Goal: Task Accomplishment & Management: Manage account settings

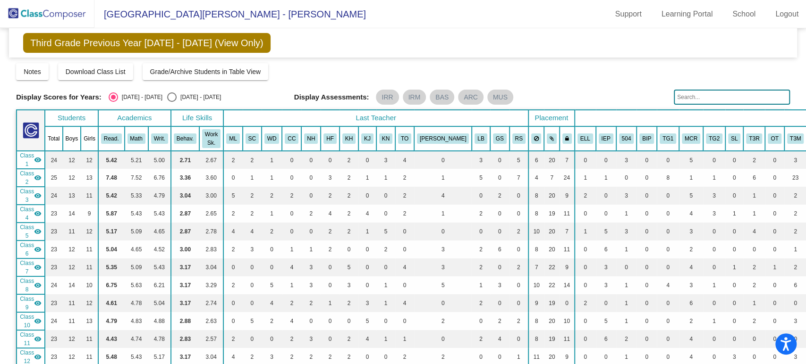
scroll to position [472, 0]
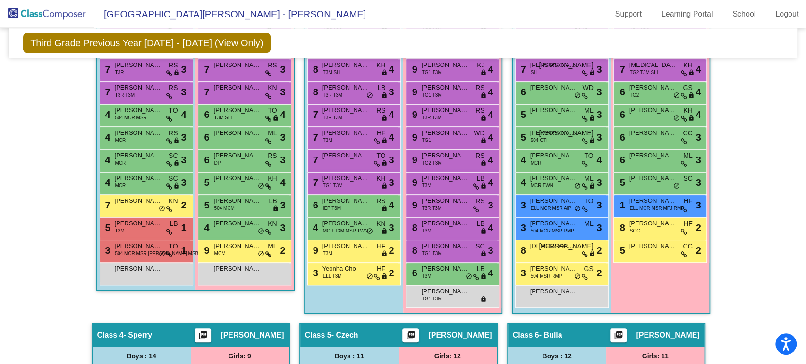
click at [65, 16] on img at bounding box center [47, 14] width 94 height 28
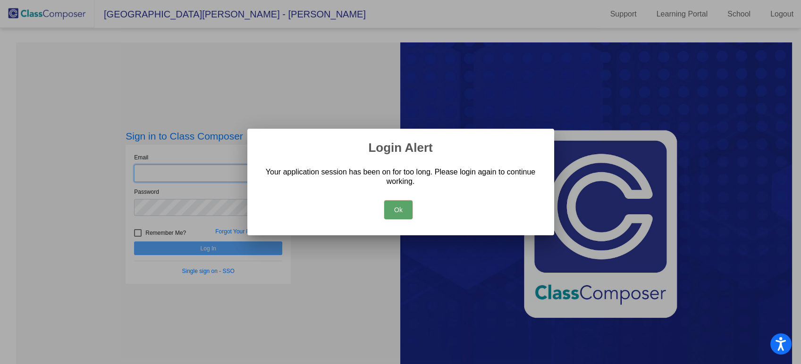
type input "[EMAIL_ADDRESS][PERSON_NAME][DOMAIN_NAME]"
click at [393, 205] on button "Ok" at bounding box center [398, 210] width 28 height 19
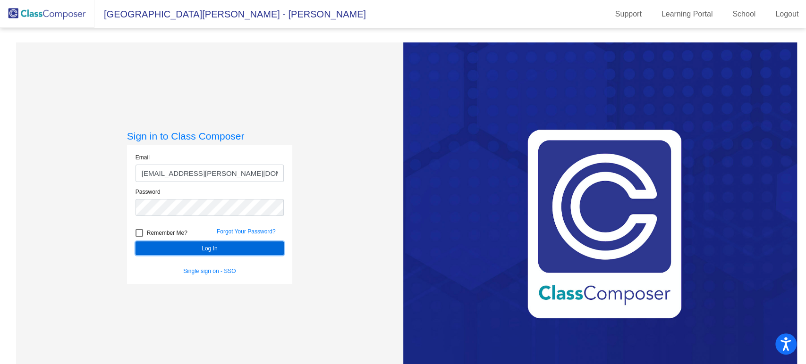
click at [253, 246] on button "Log In" at bounding box center [209, 249] width 148 height 14
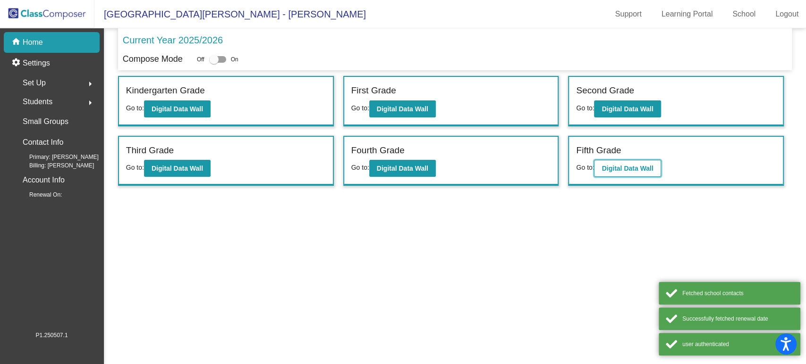
click at [649, 166] on b "Digital Data Wall" at bounding box center [626, 169] width 51 height 8
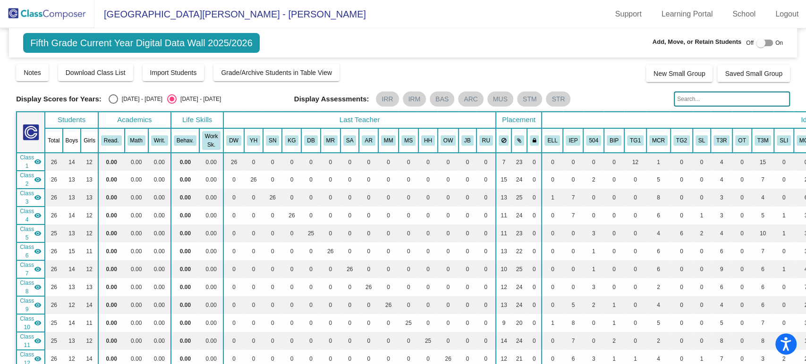
click at [112, 94] on div "Select an option" at bounding box center [113, 98] width 9 height 9
click at [113, 104] on input "[DATE] - [DATE]" at bounding box center [113, 104] width 0 height 0
radio input "true"
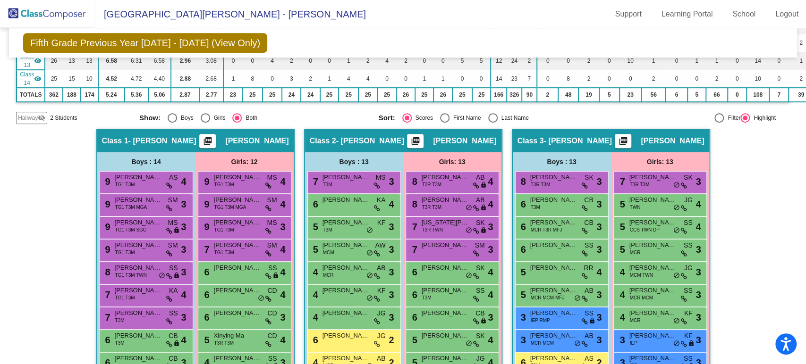
scroll to position [367, 0]
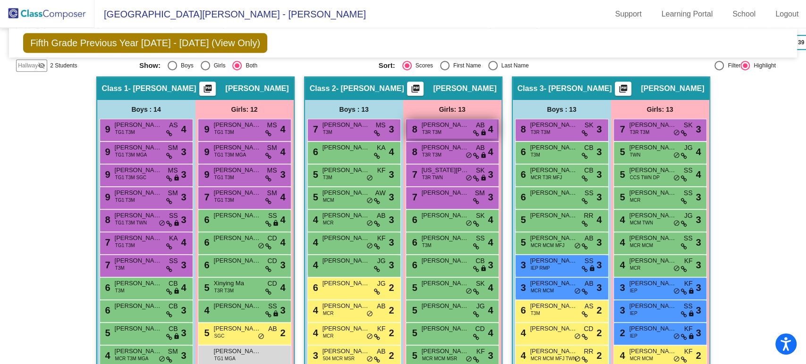
click at [456, 121] on span "[PERSON_NAME]" at bounding box center [445, 124] width 47 height 9
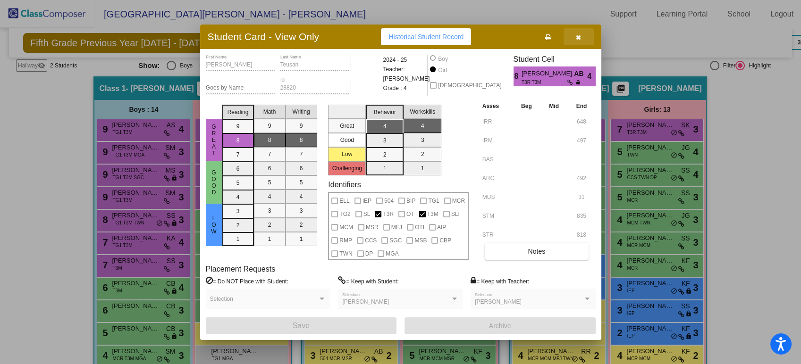
click at [582, 38] on button "button" at bounding box center [579, 36] width 30 height 17
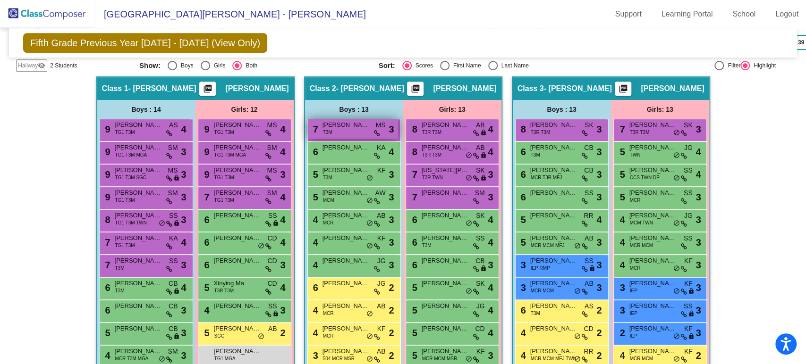
click at [340, 127] on div "7 [PERSON_NAME] T3M MS lock do_not_disturb_alt 3" at bounding box center [353, 128] width 90 height 19
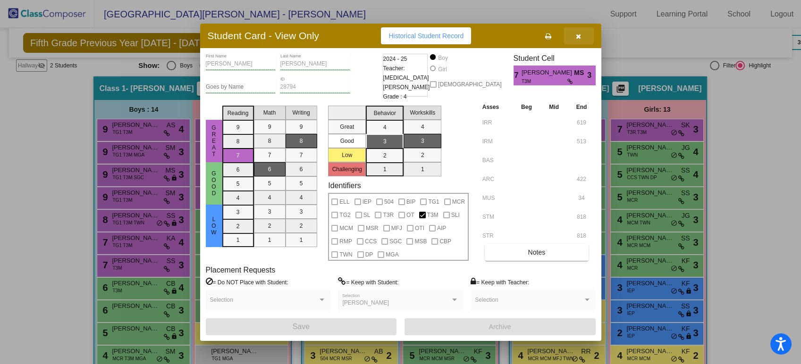
click at [578, 42] on button "button" at bounding box center [579, 35] width 30 height 17
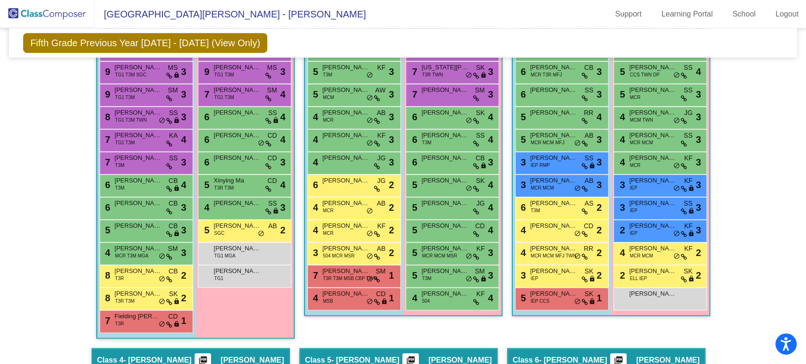
scroll to position [472, 0]
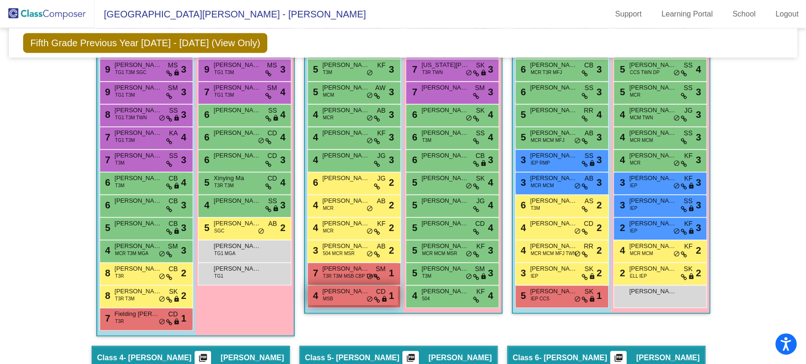
click at [337, 296] on div "4 [PERSON_NAME] MSB CD lock do_not_disturb_alt 1" at bounding box center [353, 295] width 90 height 19
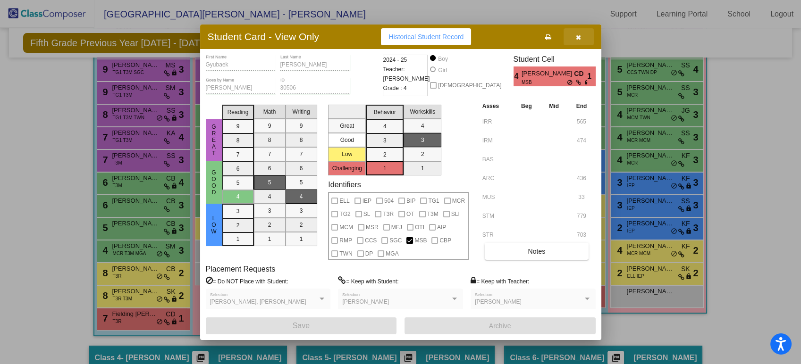
click at [586, 37] on button "button" at bounding box center [579, 36] width 30 height 17
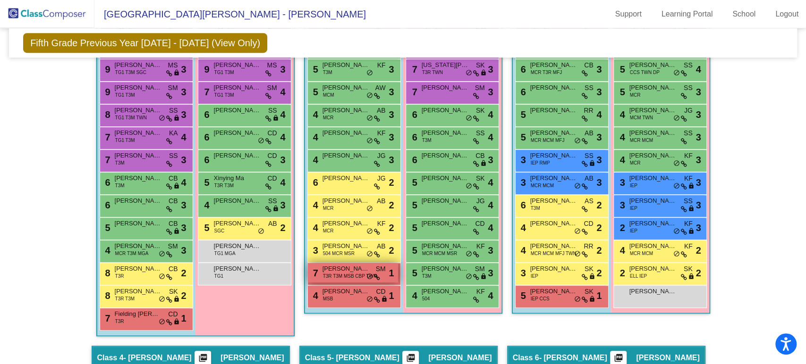
click at [344, 268] on span "[PERSON_NAME]" at bounding box center [345, 268] width 47 height 9
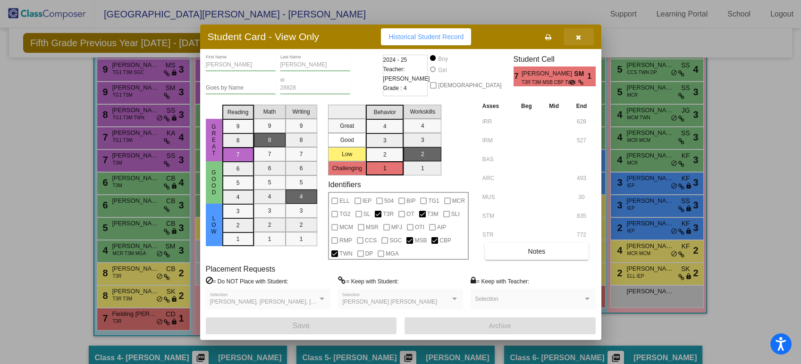
click at [579, 34] on icon "button" at bounding box center [578, 37] width 5 height 7
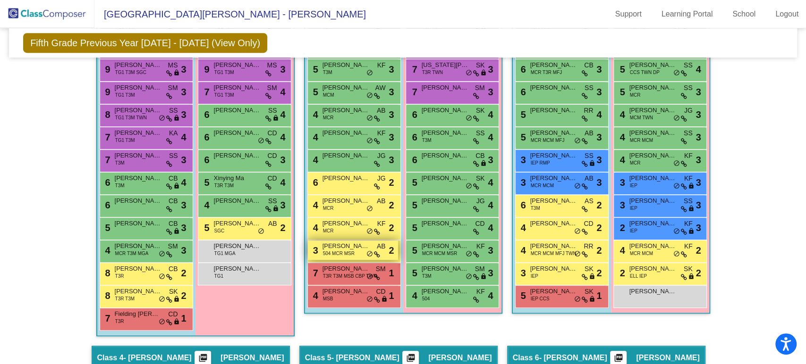
click at [327, 252] on span "504 MCR MSR" at bounding box center [339, 253] width 32 height 7
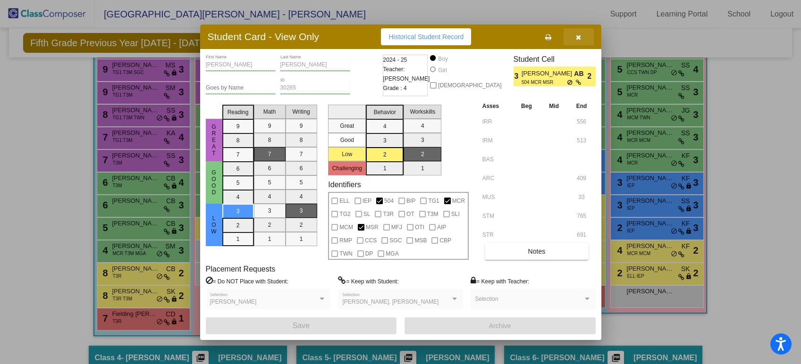
click at [577, 34] on icon "button" at bounding box center [578, 37] width 5 height 7
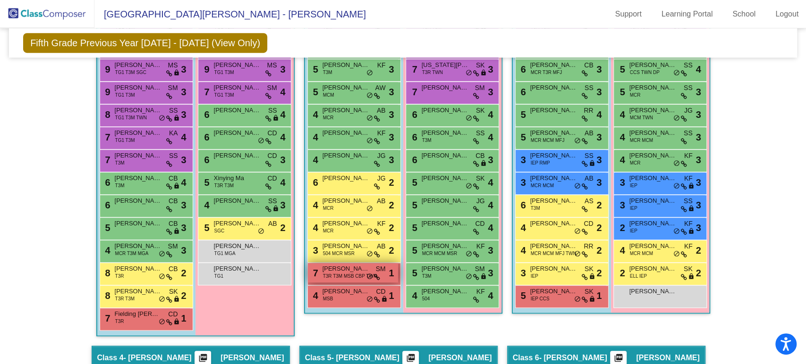
click at [339, 273] on span "T3R T3M MSB CBP TWN" at bounding box center [350, 276] width 54 height 7
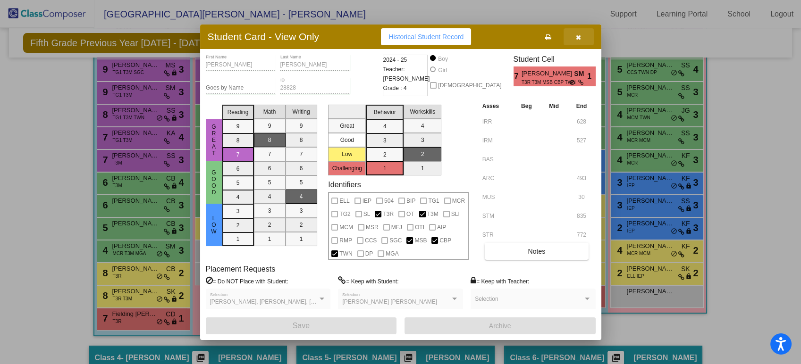
click at [577, 38] on icon "button" at bounding box center [578, 37] width 5 height 7
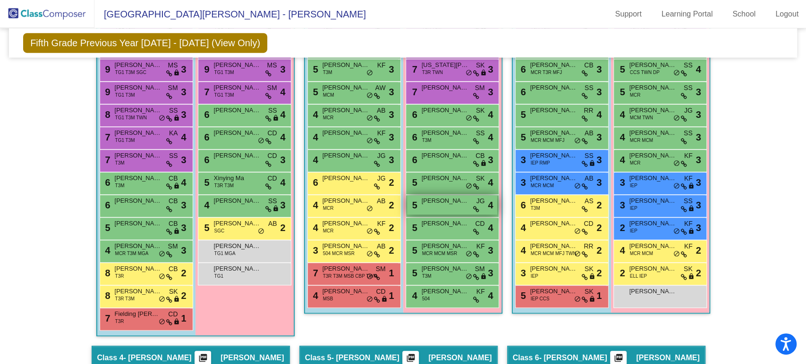
scroll to position [419, 0]
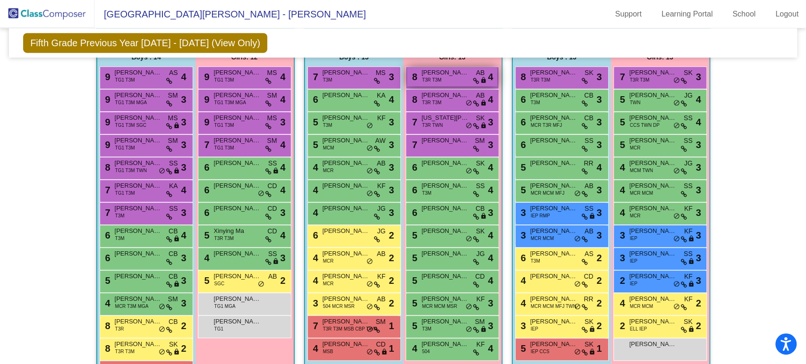
click at [429, 71] on span "[PERSON_NAME]" at bounding box center [445, 72] width 47 height 9
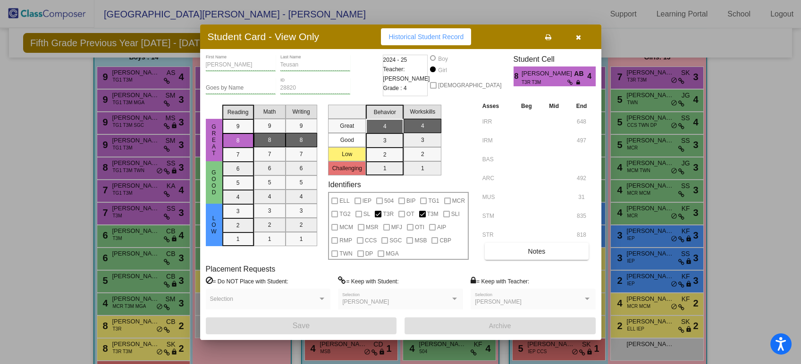
click at [584, 37] on button "button" at bounding box center [579, 36] width 30 height 17
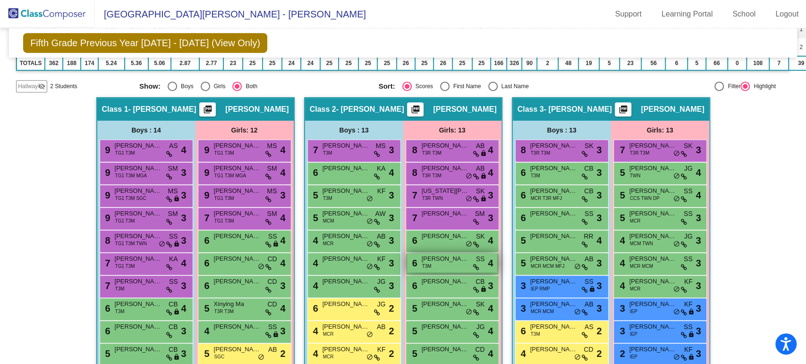
scroll to position [314, 0]
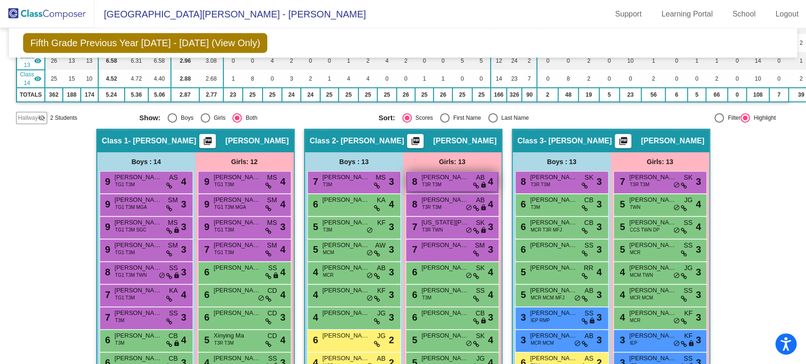
click at [424, 188] on div "8 [PERSON_NAME] T3R T3M AB lock do_not_disturb_alt 4" at bounding box center [451, 182] width 93 height 23
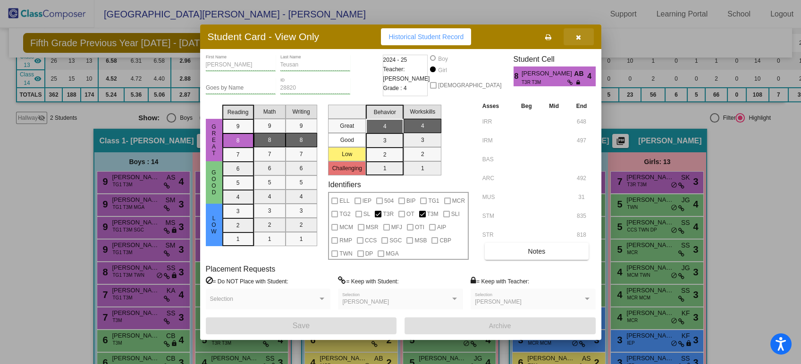
drag, startPoint x: 578, startPoint y: 35, endPoint x: 574, endPoint y: 27, distance: 8.7
click at [575, 32] on button "button" at bounding box center [579, 36] width 30 height 17
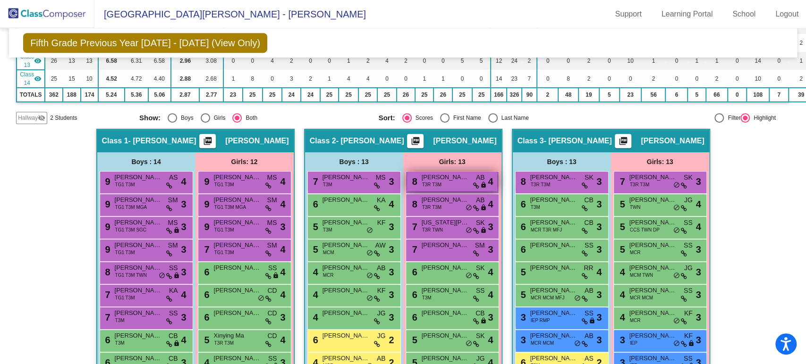
click at [447, 179] on span "[PERSON_NAME]" at bounding box center [445, 177] width 47 height 9
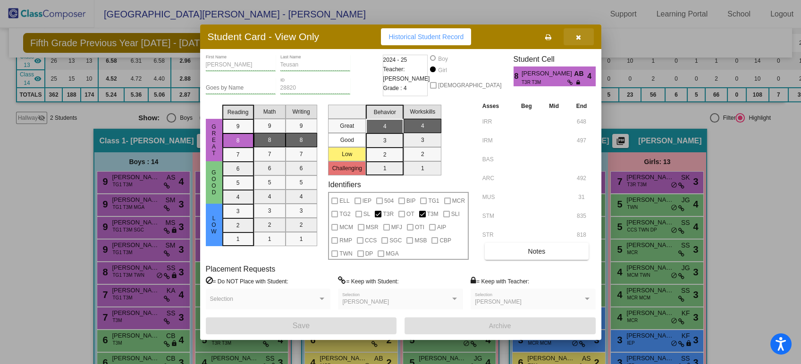
click at [583, 36] on button "button" at bounding box center [579, 36] width 30 height 17
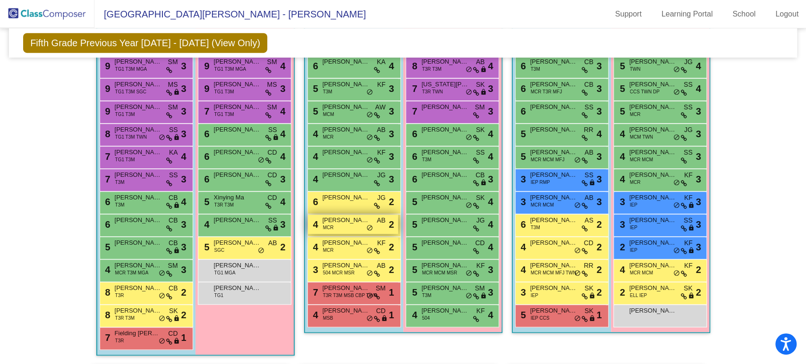
scroll to position [472, 0]
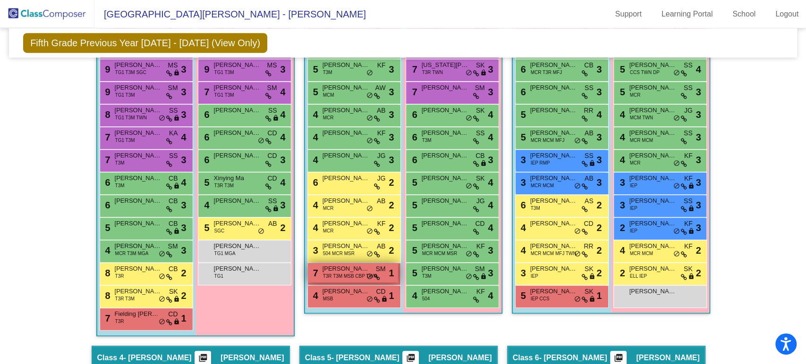
click at [332, 274] on span "T3R T3M MSB CBP TWN" at bounding box center [350, 276] width 54 height 7
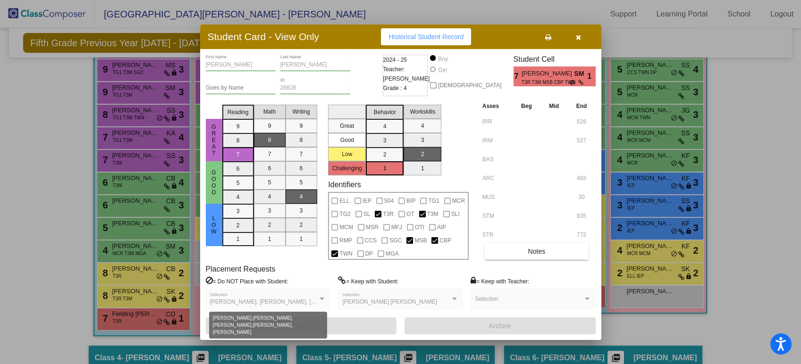
click at [324, 298] on div at bounding box center [322, 299] width 5 height 2
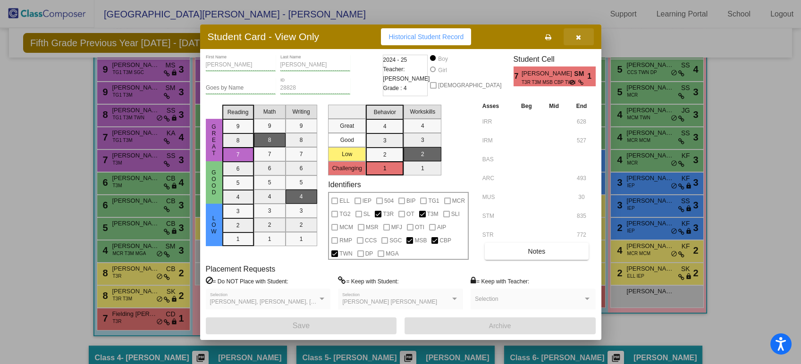
click at [584, 36] on button "button" at bounding box center [579, 36] width 30 height 17
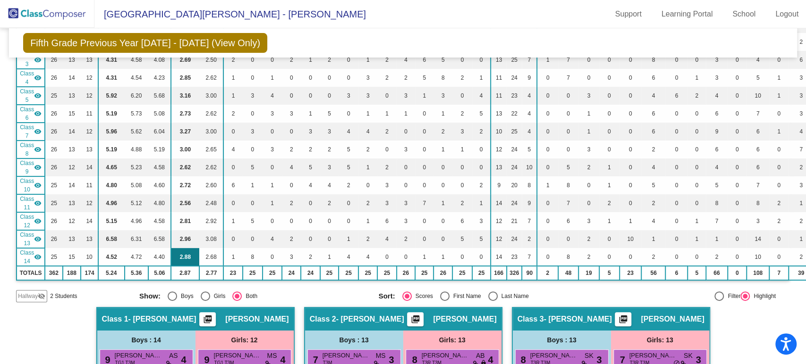
scroll to position [0, 0]
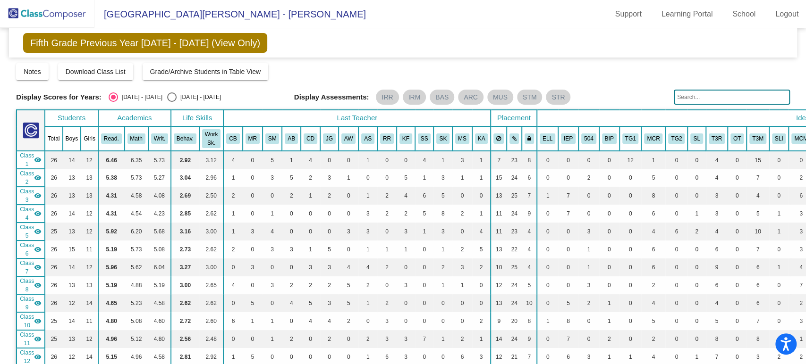
click at [164, 91] on div "Display Scores for Years: [DATE] - [DATE] [DATE] - [DATE] Display Assessments: …" at bounding box center [403, 97] width 774 height 15
click at [167, 97] on div "Select an option" at bounding box center [171, 97] width 9 height 9
click at [171, 102] on input "[DATE] - [DATE]" at bounding box center [171, 102] width 0 height 0
radio input "true"
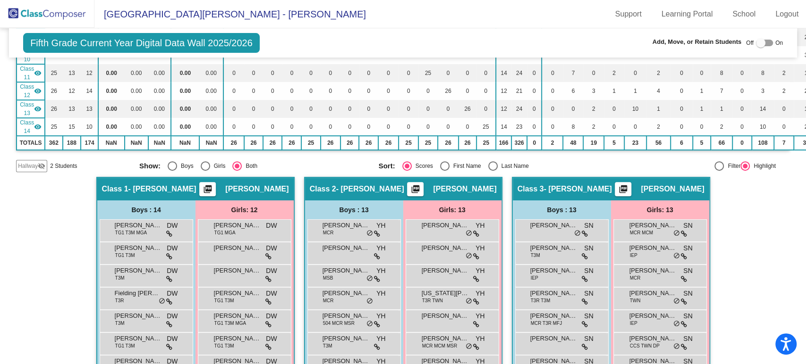
scroll to position [262, 0]
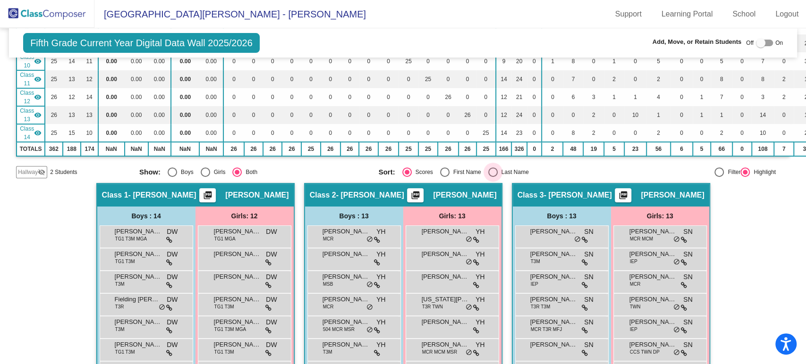
click at [493, 168] on div "Select an option" at bounding box center [492, 172] width 9 height 9
click at [493, 177] on input "Last Name" at bounding box center [492, 177] width 0 height 0
radio input "true"
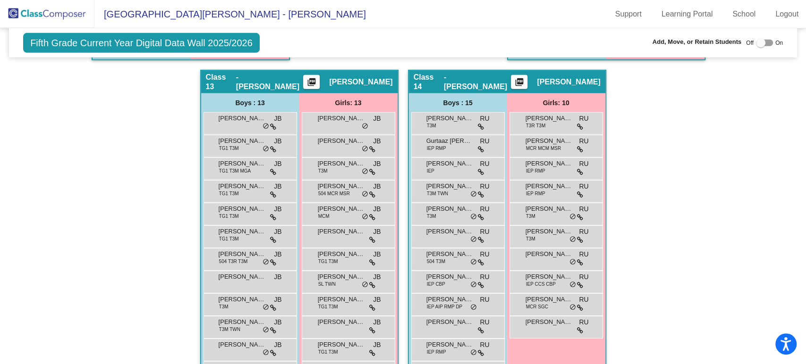
scroll to position [1888, 0]
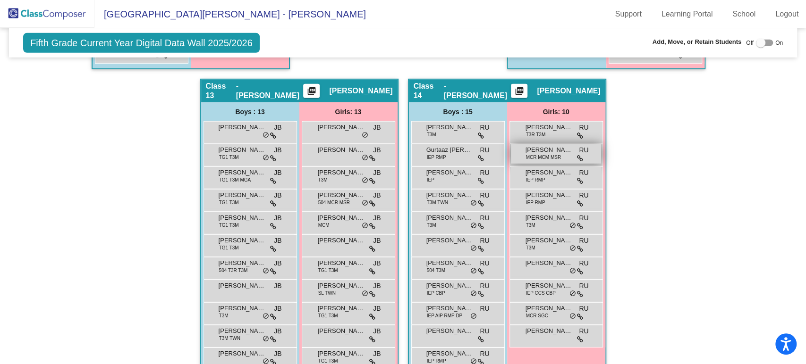
click at [541, 154] on span "MCR MCM MSR" at bounding box center [543, 157] width 35 height 7
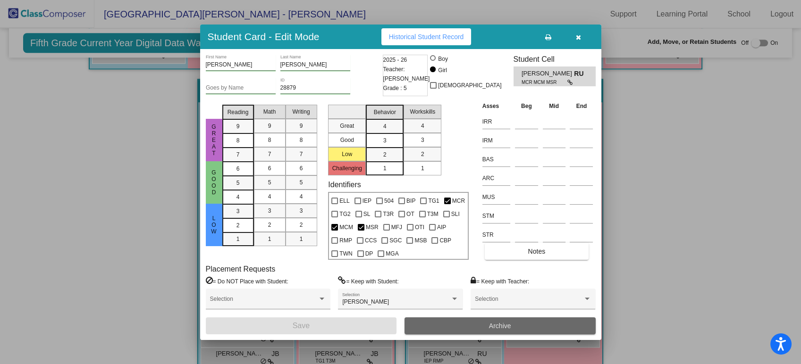
click at [454, 325] on button "Archive" at bounding box center [500, 326] width 191 height 17
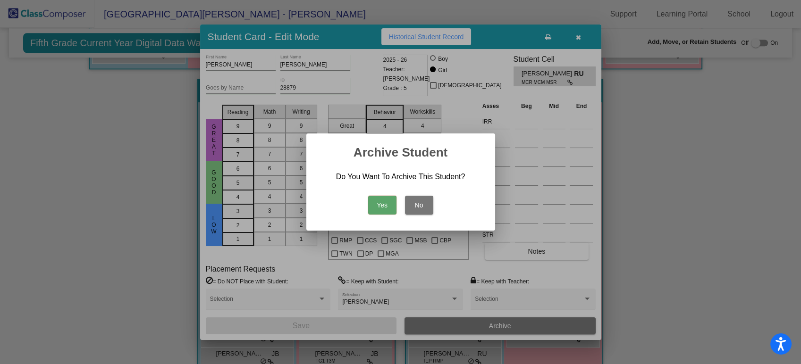
click at [376, 207] on button "Yes" at bounding box center [382, 205] width 28 height 19
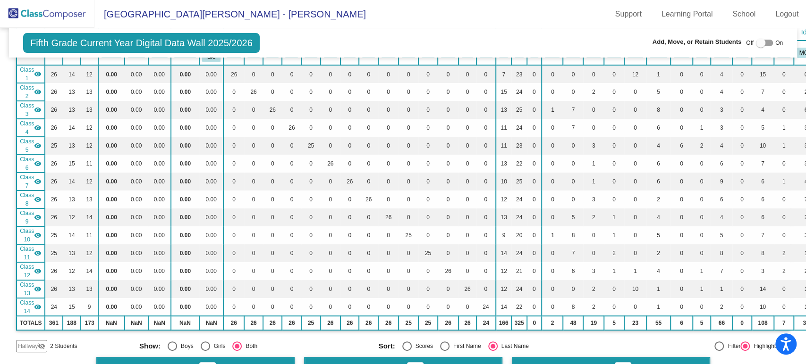
scroll to position [0, 0]
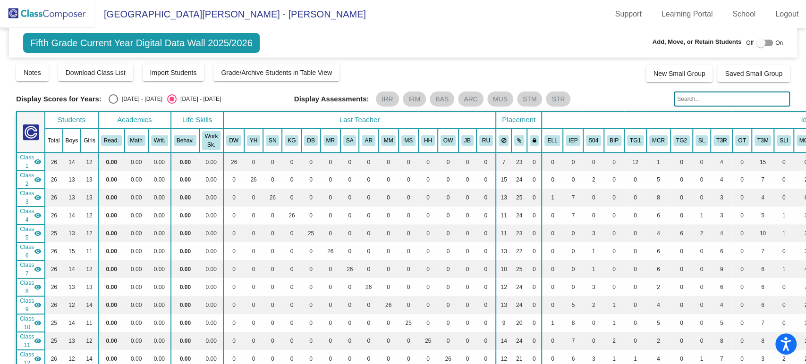
click at [80, 15] on img at bounding box center [47, 14] width 94 height 28
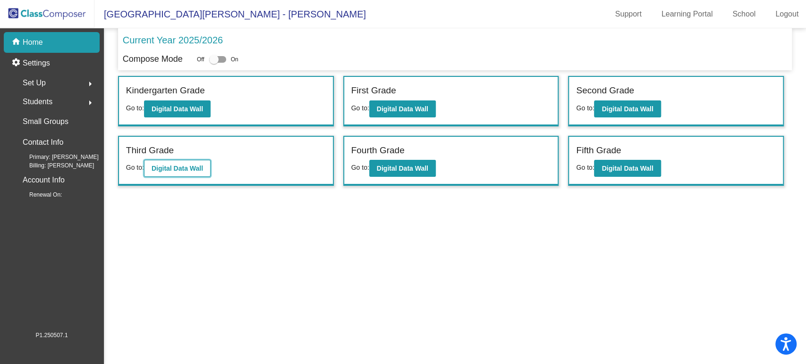
click at [172, 168] on b "Digital Data Wall" at bounding box center [177, 169] width 51 height 8
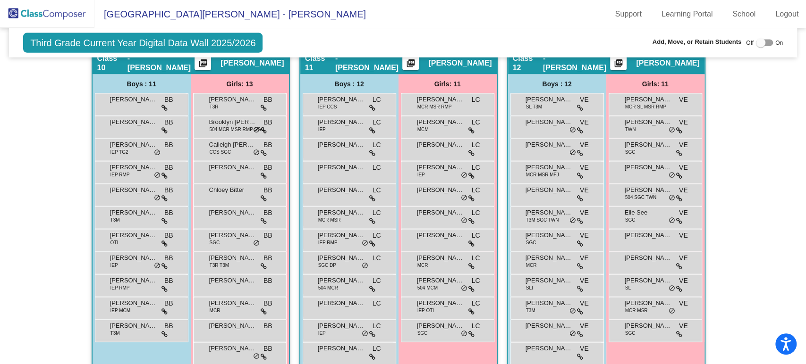
scroll to position [1521, 0]
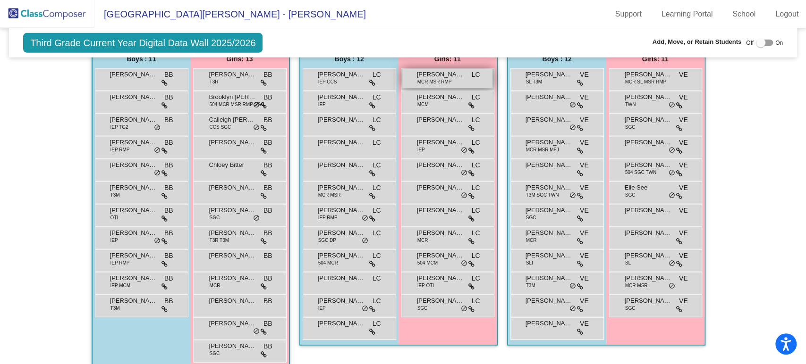
click at [446, 81] on span "MCR MSR RMP" at bounding box center [434, 81] width 34 height 7
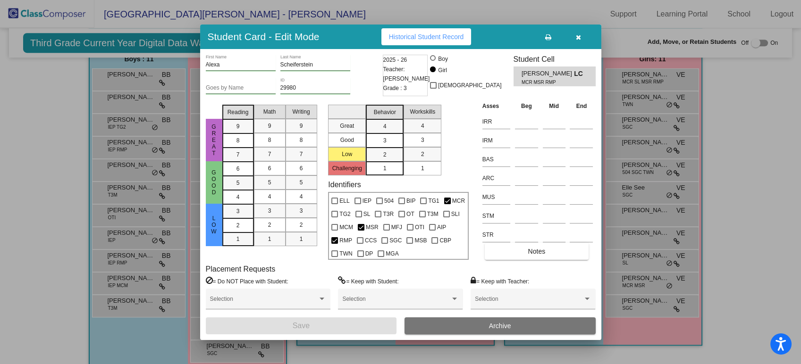
click at [583, 42] on button "button" at bounding box center [579, 36] width 30 height 17
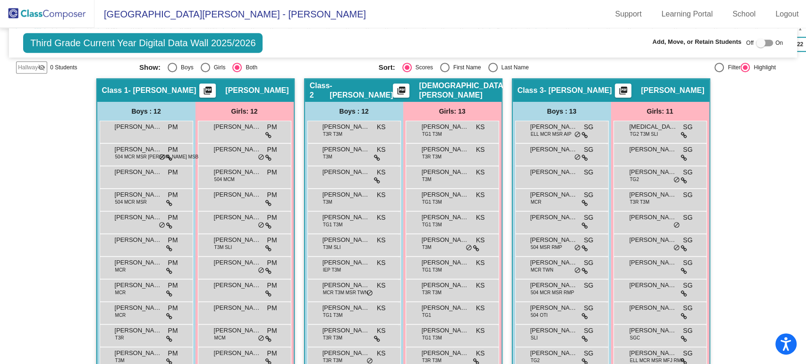
scroll to position [105, 0]
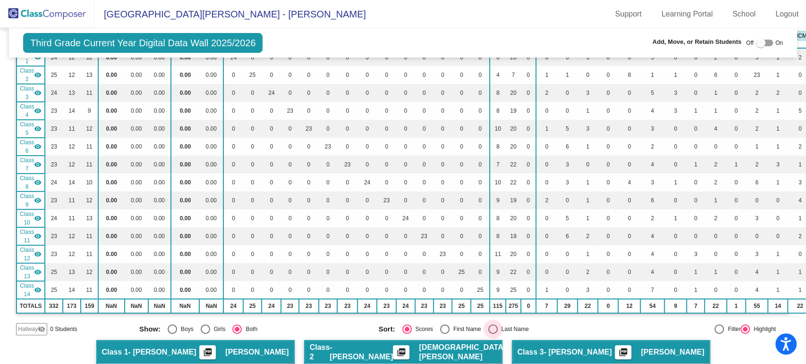
click at [488, 325] on div "Select an option" at bounding box center [492, 329] width 9 height 9
click at [492, 334] on input "Last Name" at bounding box center [492, 334] width 0 height 0
radio input "true"
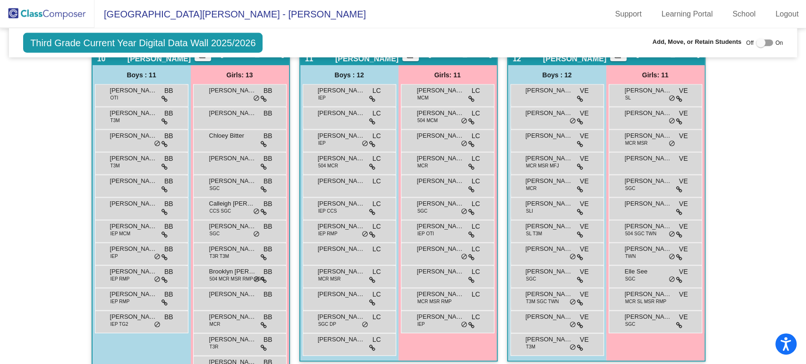
scroll to position [1491, 0]
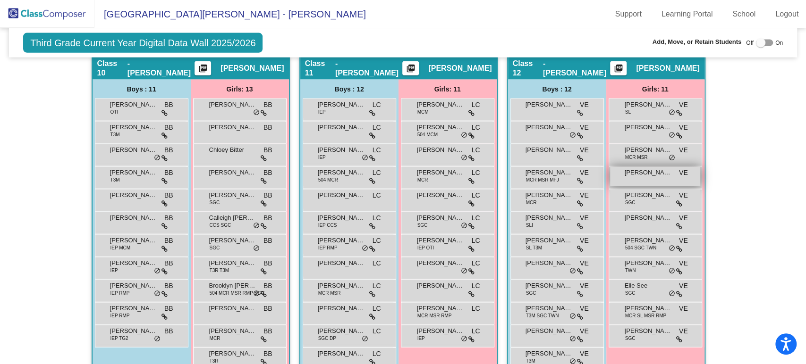
click at [637, 175] on div "[PERSON_NAME] VE lock do_not_disturb_alt" at bounding box center [655, 176] width 90 height 19
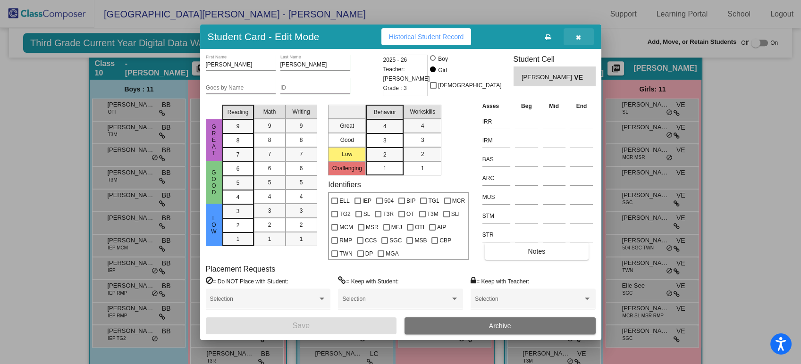
click at [581, 41] on button "button" at bounding box center [579, 36] width 30 height 17
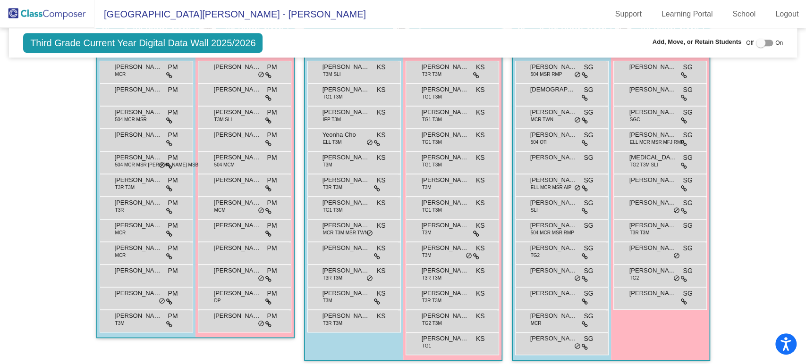
scroll to position [442, 0]
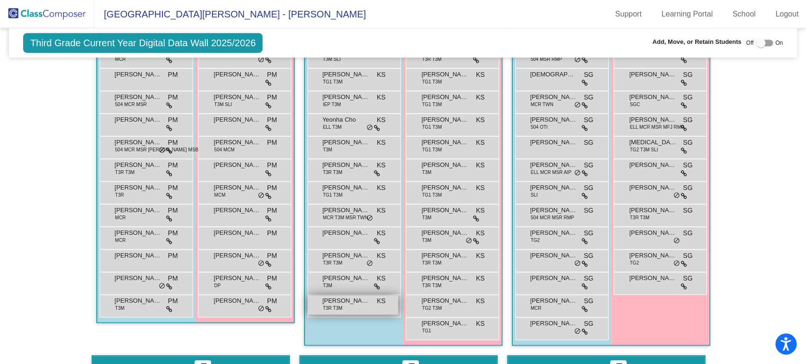
click at [350, 301] on span "[PERSON_NAME]" at bounding box center [345, 300] width 47 height 9
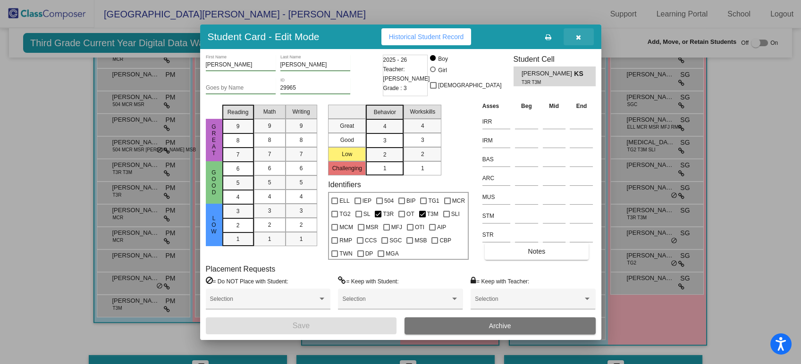
click at [580, 41] on button "button" at bounding box center [579, 36] width 30 height 17
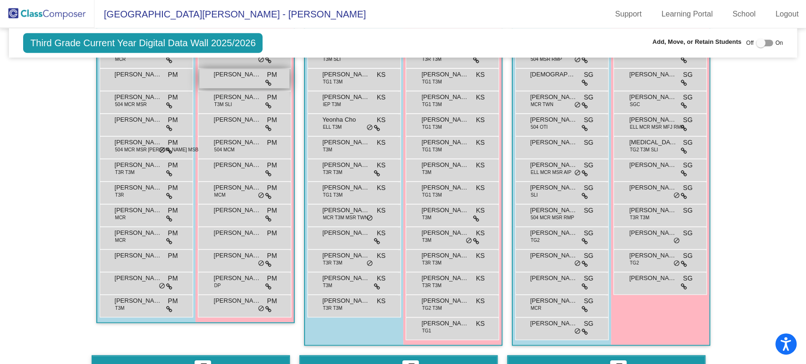
scroll to position [389, 0]
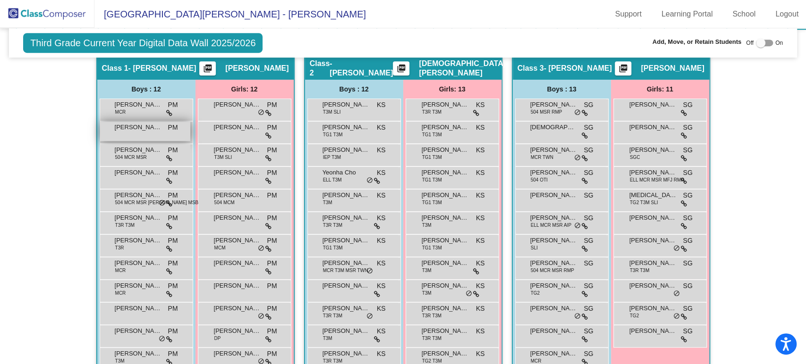
click at [144, 134] on div "[PERSON_NAME] PM lock do_not_disturb_alt" at bounding box center [145, 131] width 90 height 19
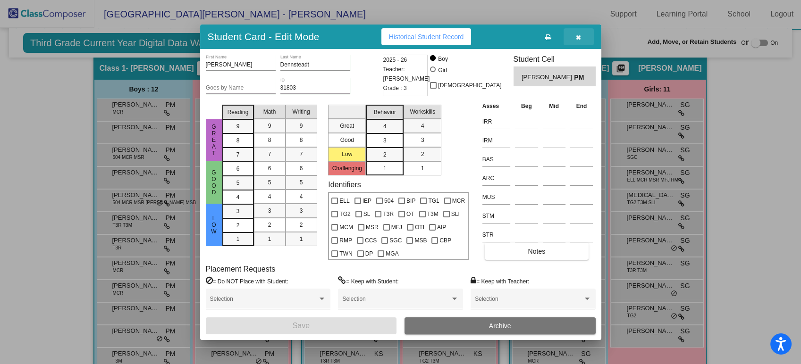
click at [574, 32] on button "button" at bounding box center [579, 36] width 30 height 17
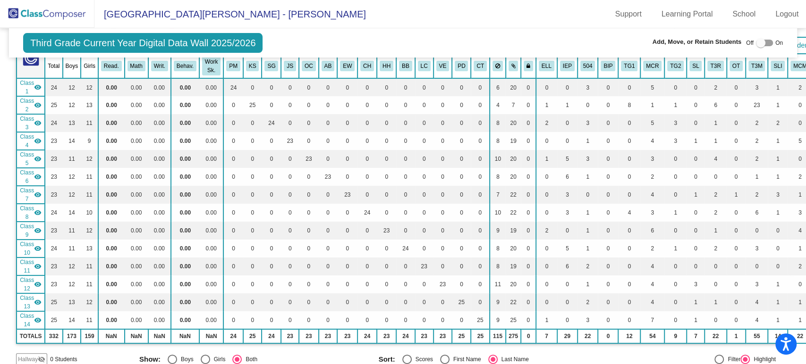
scroll to position [0, 0]
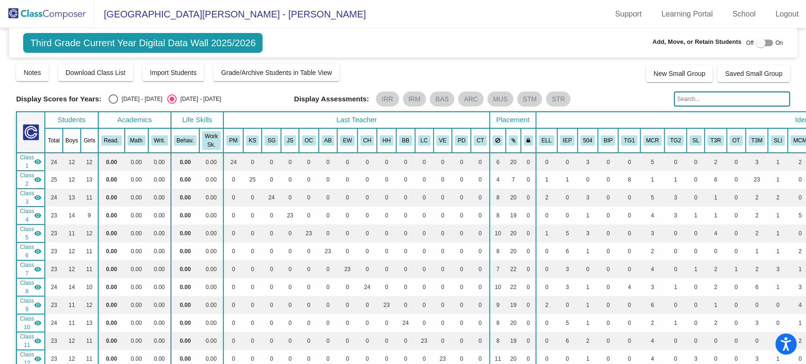
click at [68, 7] on img at bounding box center [47, 14] width 94 height 28
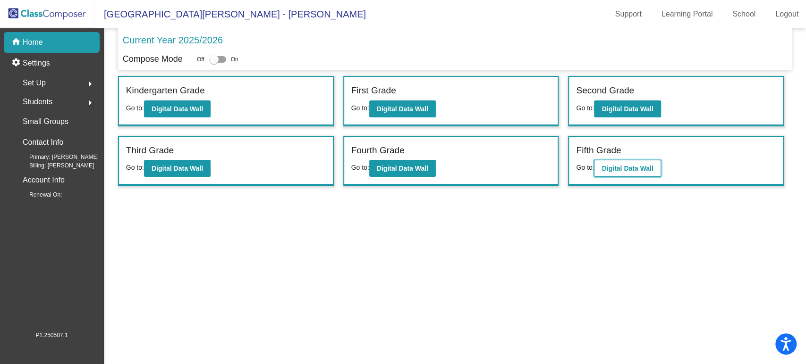
click at [631, 169] on b "Digital Data Wall" at bounding box center [626, 169] width 51 height 8
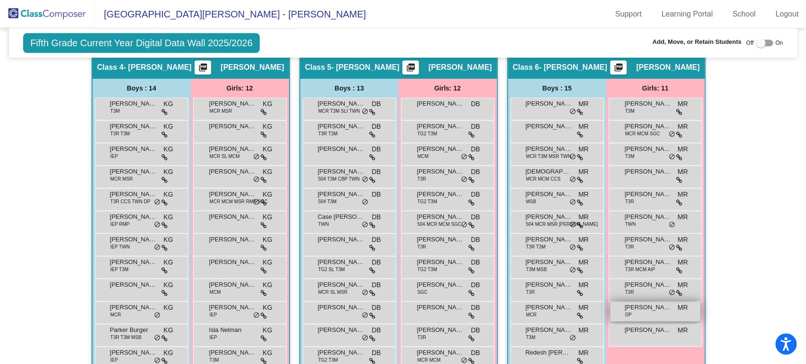
scroll to position [786, 0]
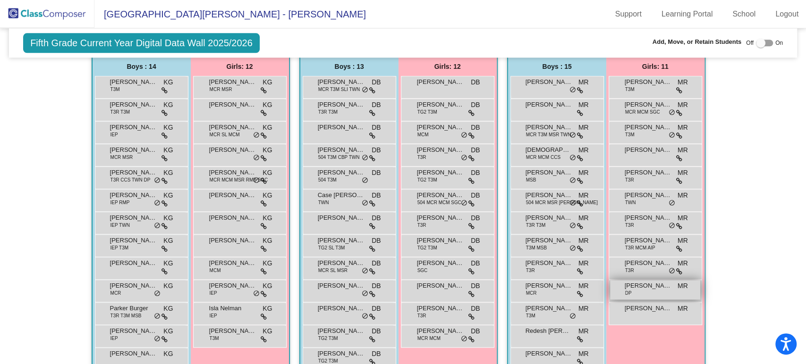
click at [646, 287] on div "[PERSON_NAME] DP MR lock do_not_disturb_alt" at bounding box center [655, 289] width 90 height 19
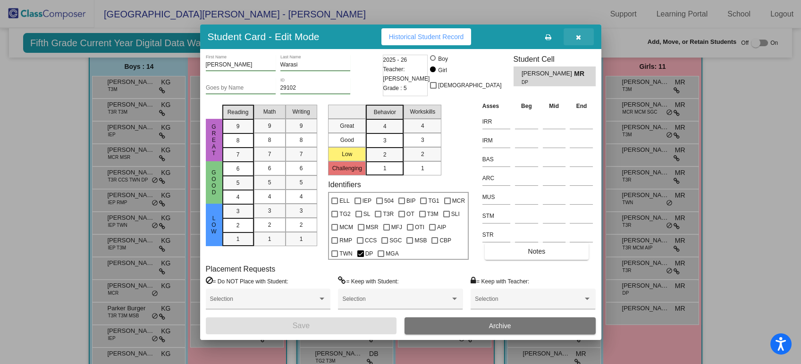
click at [580, 32] on button "button" at bounding box center [579, 36] width 30 height 17
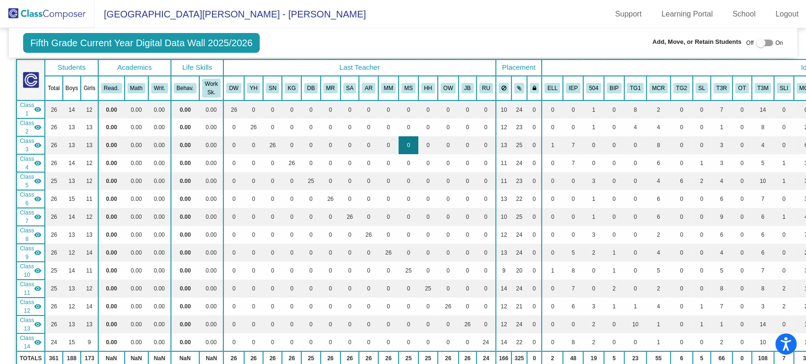
scroll to position [0, 0]
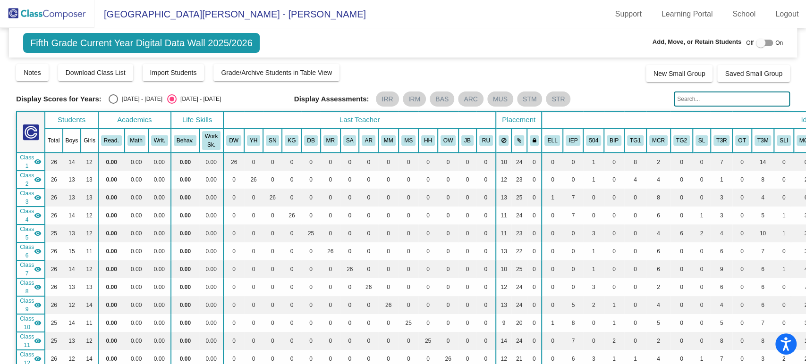
click at [116, 97] on div "Select an option" at bounding box center [113, 98] width 9 height 9
click at [113, 104] on input "[DATE] - [DATE]" at bounding box center [113, 104] width 0 height 0
radio input "true"
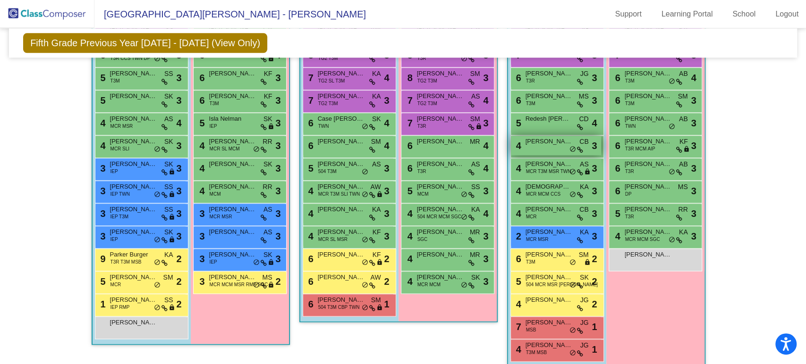
scroll to position [839, 0]
click at [634, 188] on div "6 [PERSON_NAME] DP MS lock do_not_disturb_alt 3" at bounding box center [655, 190] width 90 height 19
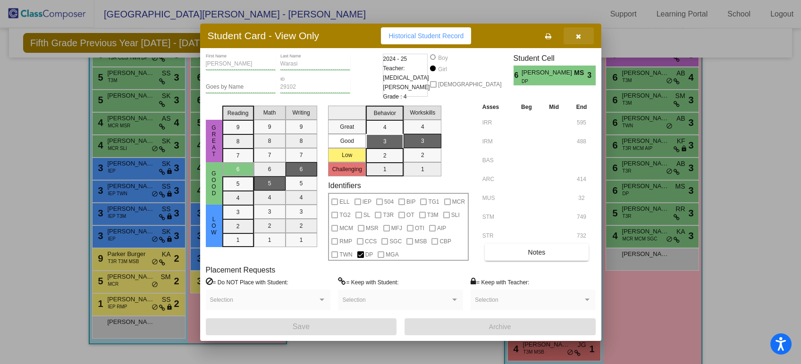
click at [580, 41] on button "button" at bounding box center [579, 35] width 30 height 17
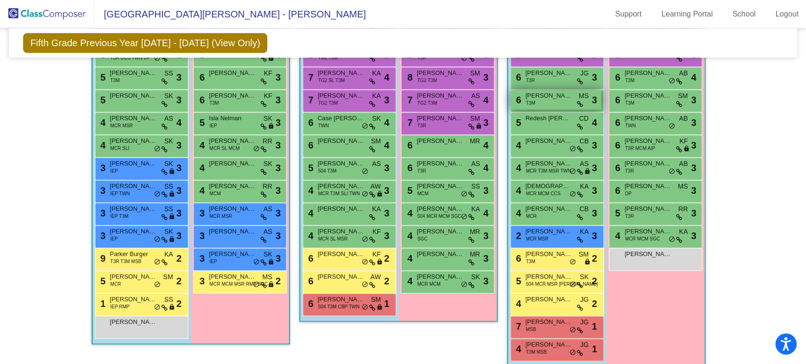
click at [540, 101] on div "6 [PERSON_NAME] T3M MS lock do_not_disturb_alt 3" at bounding box center [556, 99] width 90 height 19
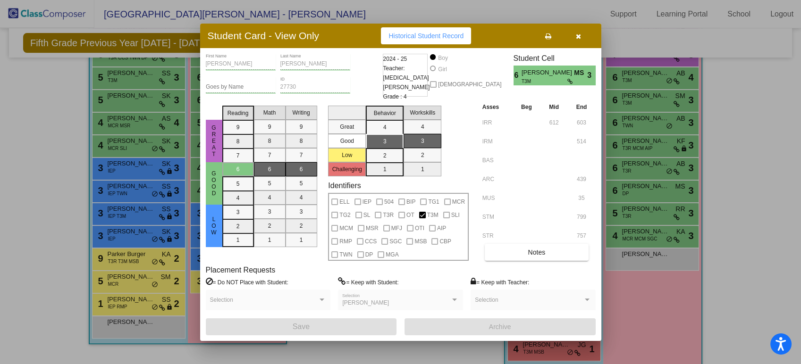
click at [578, 36] on icon "button" at bounding box center [578, 36] width 5 height 7
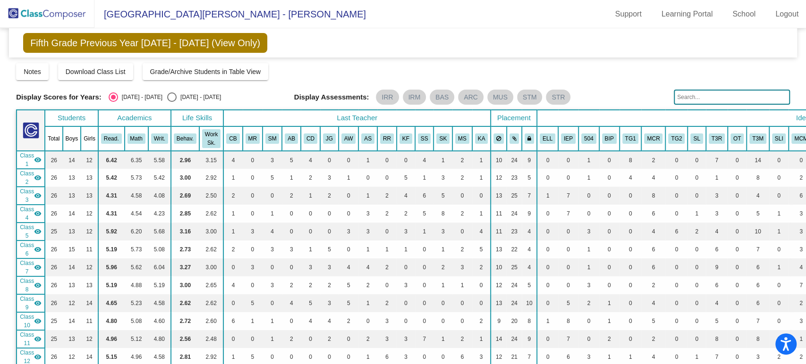
scroll to position [210, 0]
